Goal: Complete application form

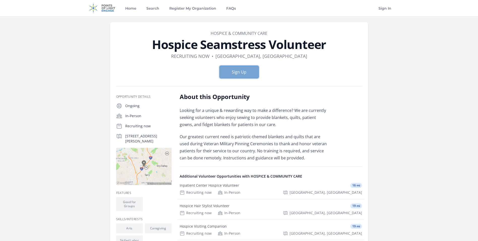
click at [233, 69] on button "Sign Up" at bounding box center [239, 72] width 39 height 13
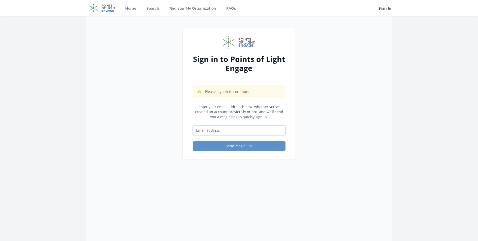
click at [201, 127] on input "Email address" at bounding box center [239, 130] width 93 height 10
type input "[EMAIL_ADDRESS][DOMAIN_NAME]"
click at [236, 146] on button "Send magic link" at bounding box center [239, 146] width 93 height 10
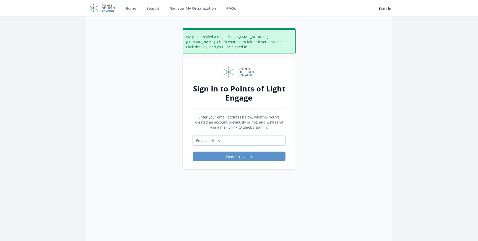
click at [198, 137] on input "Email address" at bounding box center [239, 141] width 93 height 10
type input "jschott3939@aol.com"
click at [230, 155] on button "Send magic link" at bounding box center [239, 156] width 93 height 10
